Goal: Information Seeking & Learning: Find contact information

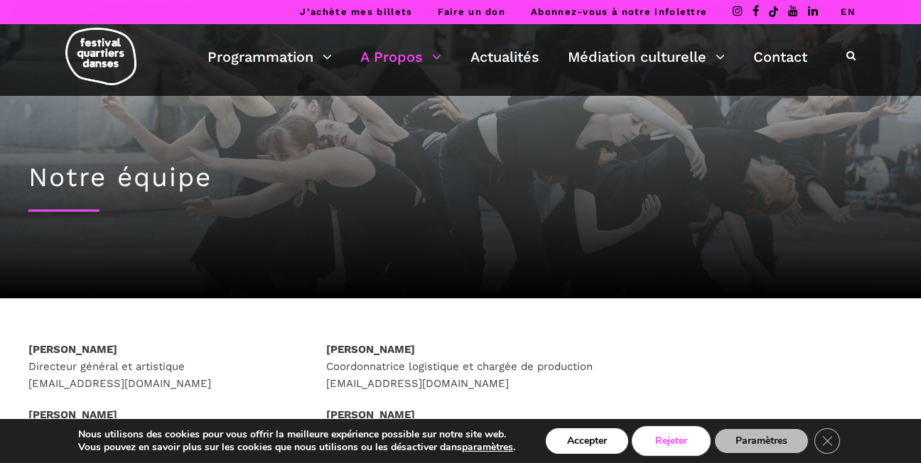
click at [680, 443] on button "Rejeter" at bounding box center [671, 442] width 75 height 26
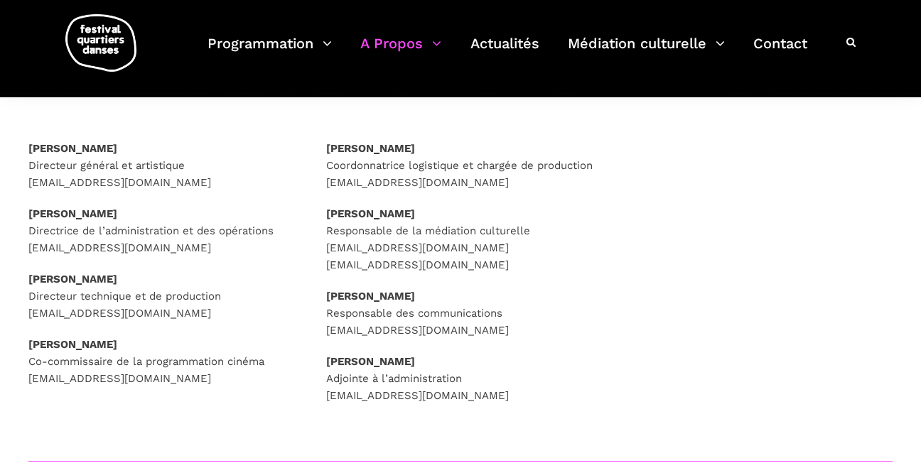
scroll to position [198, 0]
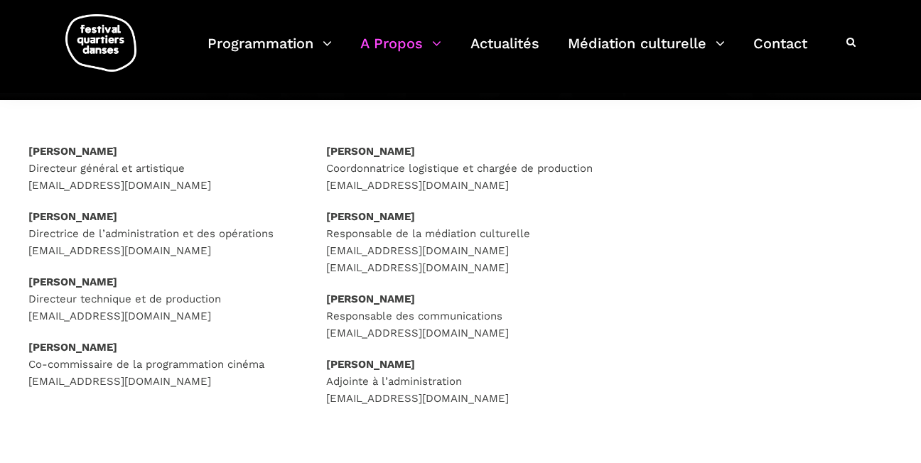
drag, startPoint x: 203, startPoint y: 186, endPoint x: 27, endPoint y: 183, distance: 175.6
click at [27, 183] on div "[PERSON_NAME] Directeur général et artistique [EMAIL_ADDRESS][DOMAIN_NAME] [PER…" at bounding box center [163, 284] width 298 height 283
copy p "[EMAIL_ADDRESS][DOMAIN_NAME]"
